Goal: Task Accomplishment & Management: Use online tool/utility

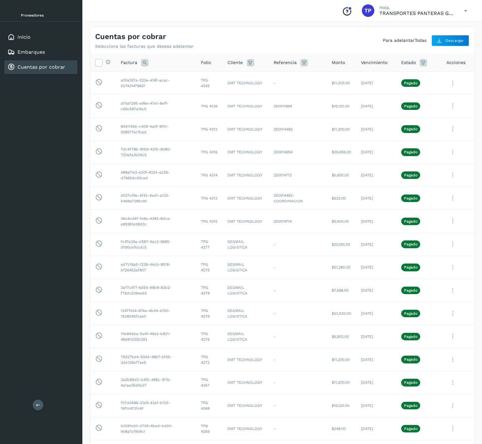
click at [23, 62] on div "Cuentas por cobrar" at bounding box center [40, 67] width 73 height 14
click at [56, 64] on link "Cuentas por cobrar" at bounding box center [41, 67] width 48 height 6
click at [60, 71] on div "Cuentas por cobrar" at bounding box center [40, 67] width 73 height 14
click at [383, 41] on button "Para adelantar" at bounding box center [399, 40] width 32 height 7
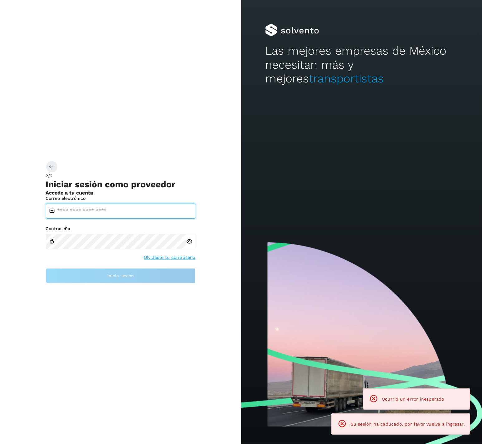
type input "**********"
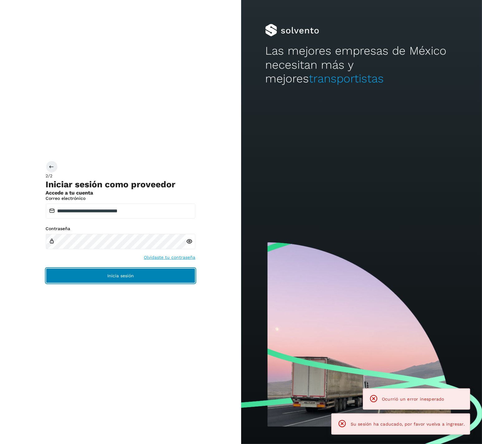
click at [135, 278] on button "Inicia sesión" at bounding box center [121, 275] width 150 height 15
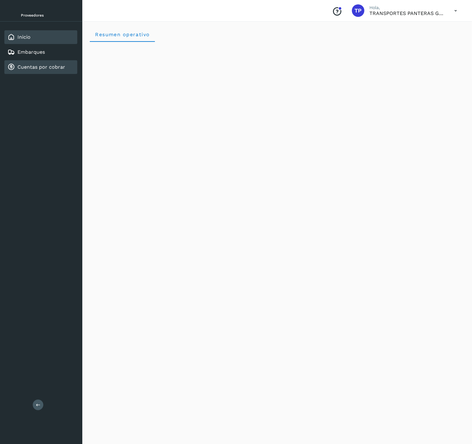
click at [18, 66] on link "Cuentas por cobrar" at bounding box center [41, 67] width 48 height 6
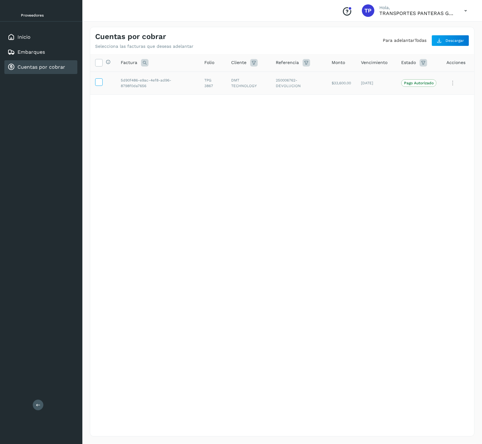
click at [100, 85] on icon at bounding box center [98, 81] width 7 height 7
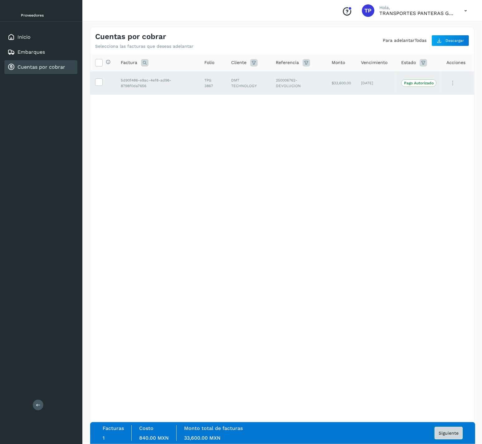
click at [452, 433] on span "Siguiente" at bounding box center [449, 433] width 20 height 4
click at [449, 431] on span "Siguiente" at bounding box center [449, 433] width 20 height 4
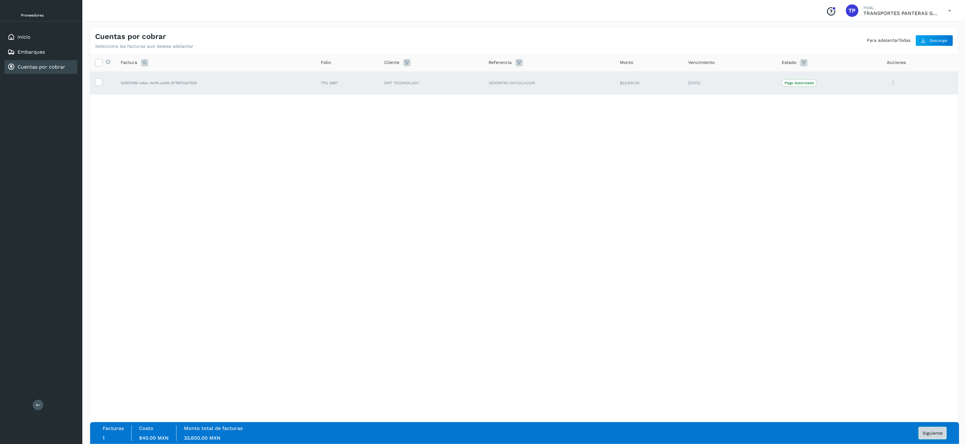
click at [482, 431] on span "Siguiente" at bounding box center [933, 433] width 20 height 4
click at [482, 82] on p "Pago Autorizado" at bounding box center [800, 83] width 30 height 4
click at [482, 95] on div "Selecciona todas las facturas disponibles para adelanto Factura Folio Cliente R…" at bounding box center [524, 74] width 869 height 41
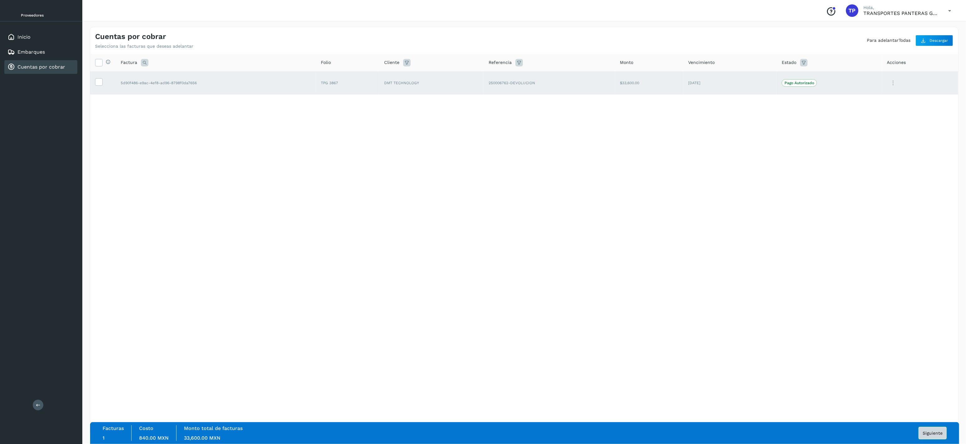
click at [482, 428] on button "Siguiente" at bounding box center [933, 433] width 28 height 12
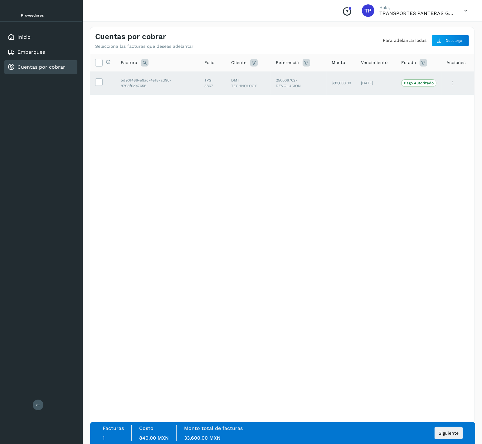
click at [438, 95] on div "Selecciona todas las facturas disponibles para adelanto Factura Folio Cliente R…" at bounding box center [282, 74] width 384 height 41
click at [453, 434] on span "Siguiente" at bounding box center [449, 433] width 20 height 4
click at [446, 435] on button "Siguiente" at bounding box center [449, 432] width 28 height 12
click at [445, 433] on span "Siguiente" at bounding box center [449, 433] width 20 height 4
click at [46, 61] on div "Cuentas por cobrar" at bounding box center [40, 67] width 73 height 14
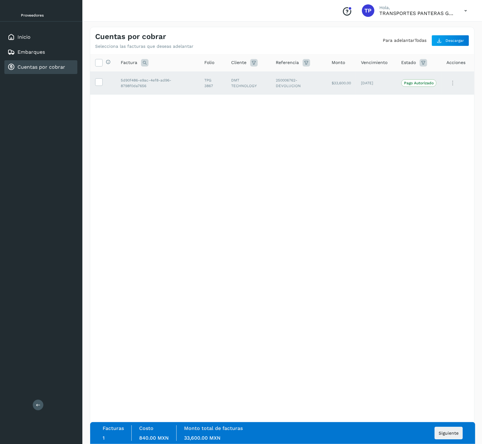
click at [44, 67] on link "Cuentas por cobrar" at bounding box center [41, 67] width 48 height 6
click at [36, 52] on link "Embarques" at bounding box center [30, 52] width 27 height 6
click at [36, 67] on link "Cuentas por cobrar" at bounding box center [41, 67] width 48 height 6
click at [447, 434] on span "Siguiente" at bounding box center [449, 433] width 20 height 4
